Goal: Answer question/provide support: Share knowledge or assist other users

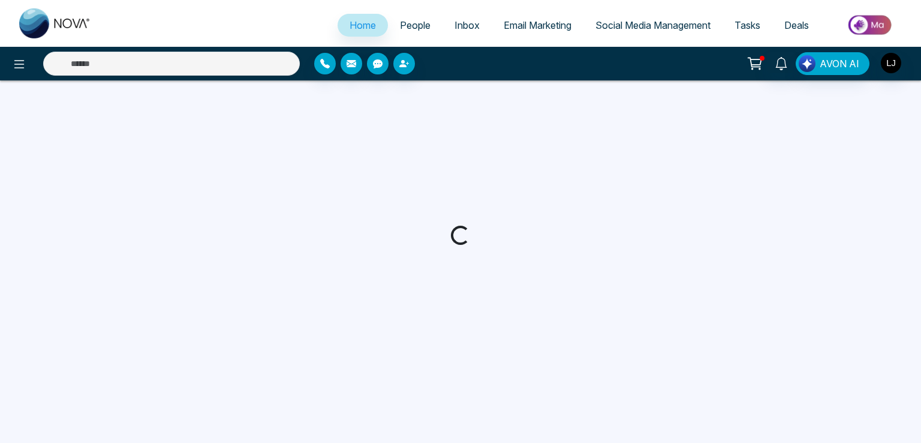
select select "*"
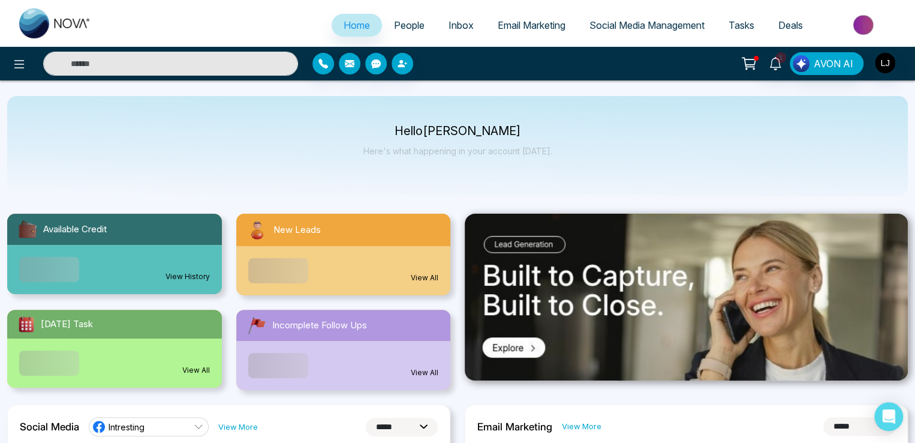
click at [404, 28] on span "People" at bounding box center [409, 25] width 31 height 12
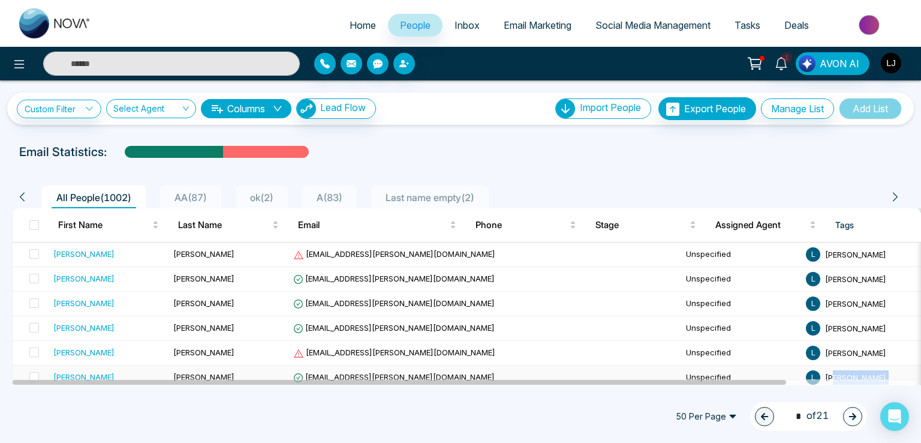
drag, startPoint x: 740, startPoint y: 378, endPoint x: 900, endPoint y: 377, distance: 160.1
click at [900, 377] on tr "[PERSON_NAME] [PERSON_NAME][EMAIL_ADDRESS][PERSON_NAME][DOMAIN_NAME] Unspecifie…" at bounding box center [587, 377] width 1148 height 25
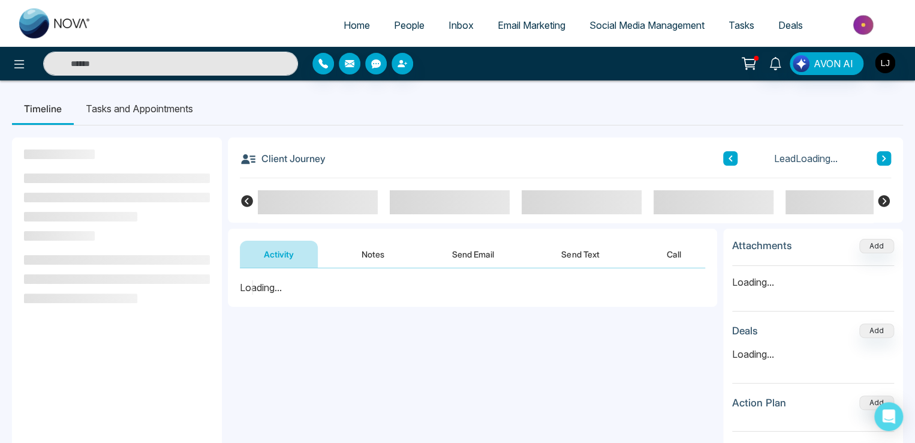
click at [323, 402] on div "**********" at bounding box center [472, 388] width 489 height 240
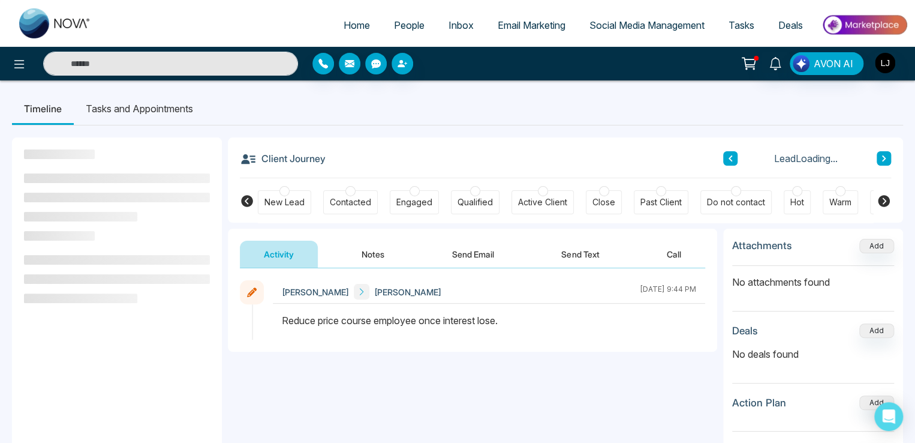
click at [372, 244] on button "Notes" at bounding box center [373, 253] width 71 height 27
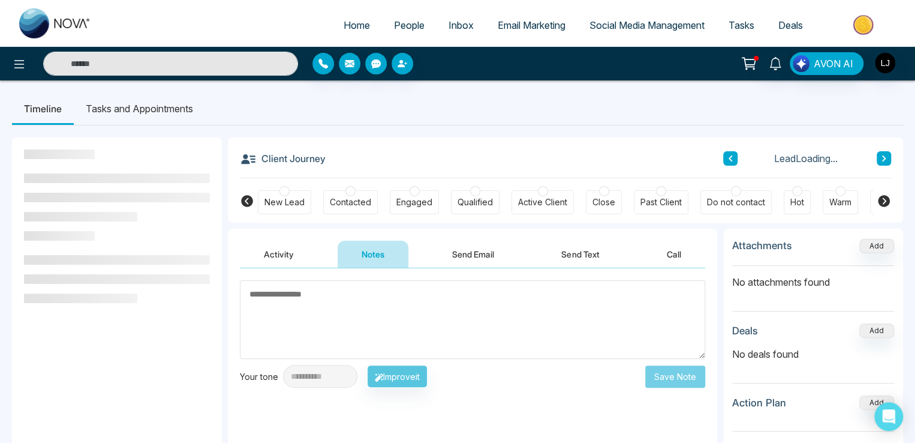
click at [374, 304] on textarea at bounding box center [472, 319] width 465 height 79
type textarea "**"
click at [684, 373] on button "Save Note" at bounding box center [675, 376] width 60 height 22
click at [280, 206] on div "New Lead" at bounding box center [284, 202] width 40 height 12
click at [365, 206] on div "Contacted" at bounding box center [350, 202] width 41 height 12
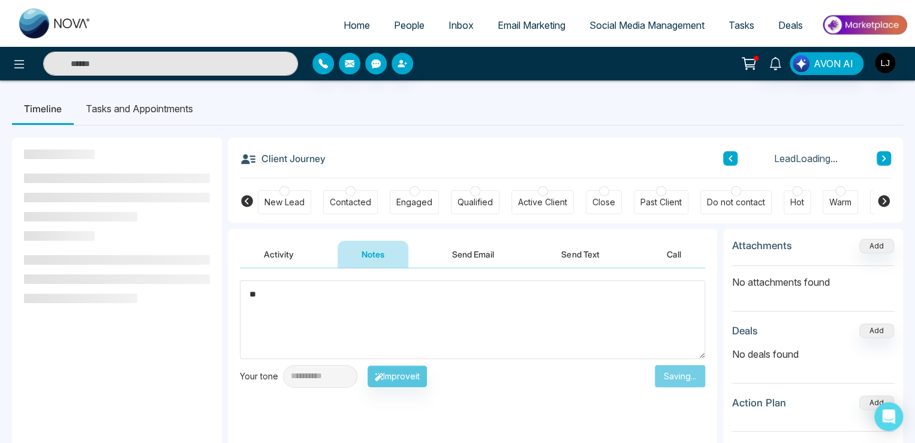
click at [419, 206] on div "Engaged" at bounding box center [414, 202] width 36 height 12
click at [501, 198] on div "New Lead Contacted Engaged Qualified Active Client Close Past Client Do not con…" at bounding box center [565, 200] width 615 height 44
click at [528, 204] on div "Active Client" at bounding box center [542, 202] width 49 height 12
click at [382, 29] on link "People" at bounding box center [409, 25] width 55 height 23
